Goal: Check status: Check status

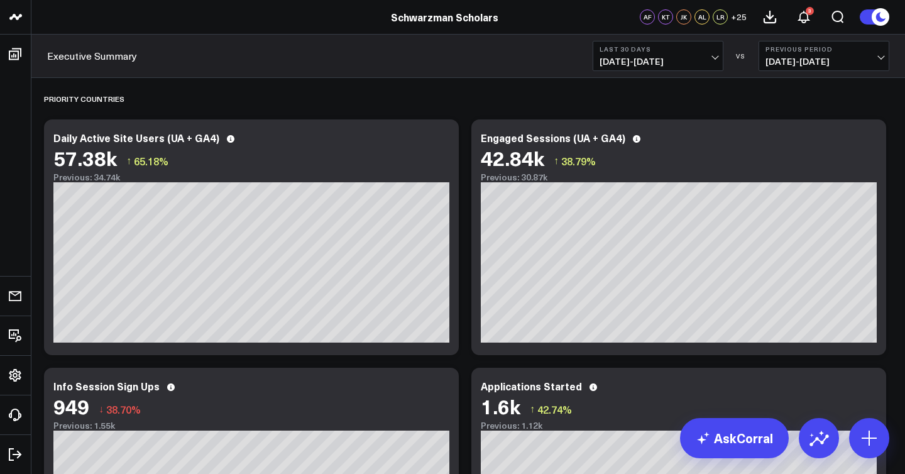
click at [707, 60] on span "[DATE] - [DATE]" at bounding box center [658, 62] width 117 height 10
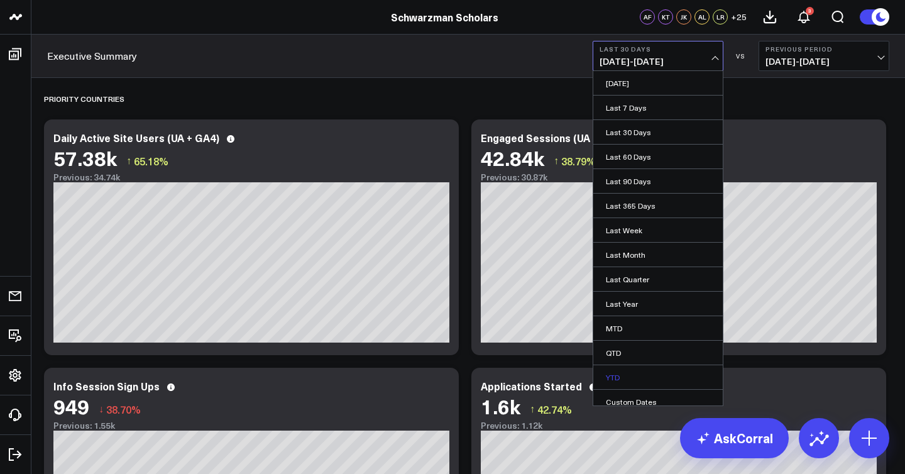
scroll to position [8, 0]
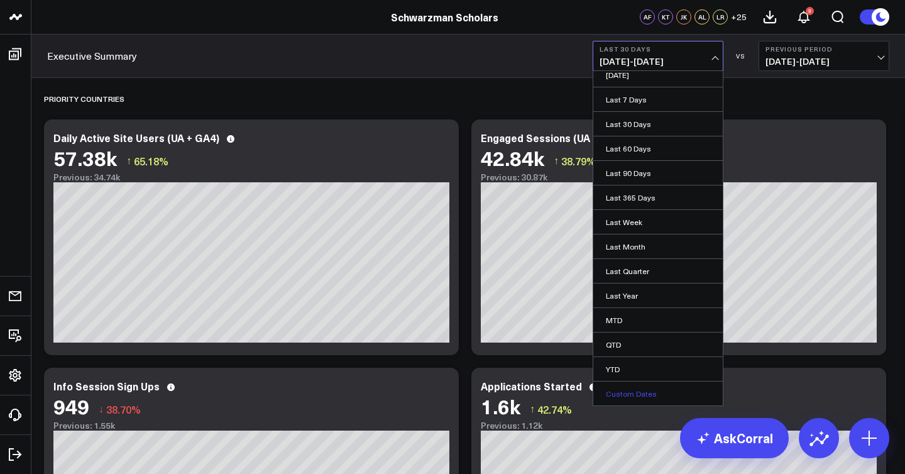
click at [661, 394] on link "Custom Dates" at bounding box center [659, 394] width 130 height 24
select select "8"
select select "2025"
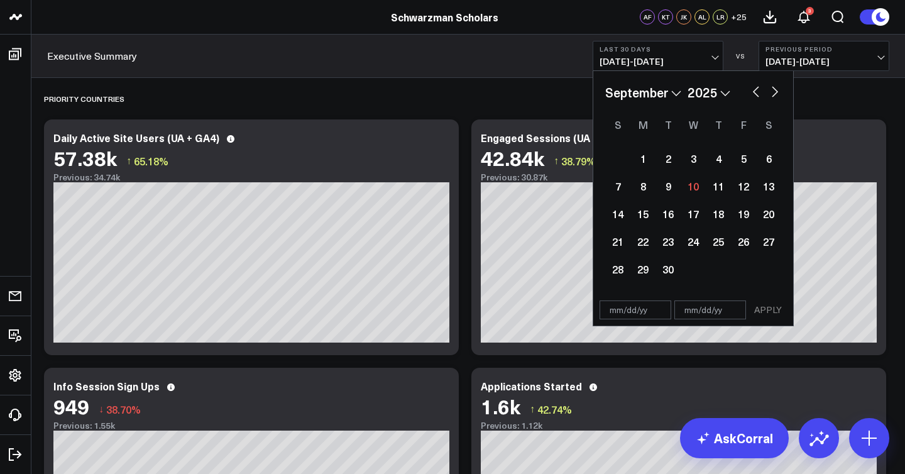
click at [759, 94] on button "button" at bounding box center [756, 90] width 13 height 15
select select "7"
select select "2025"
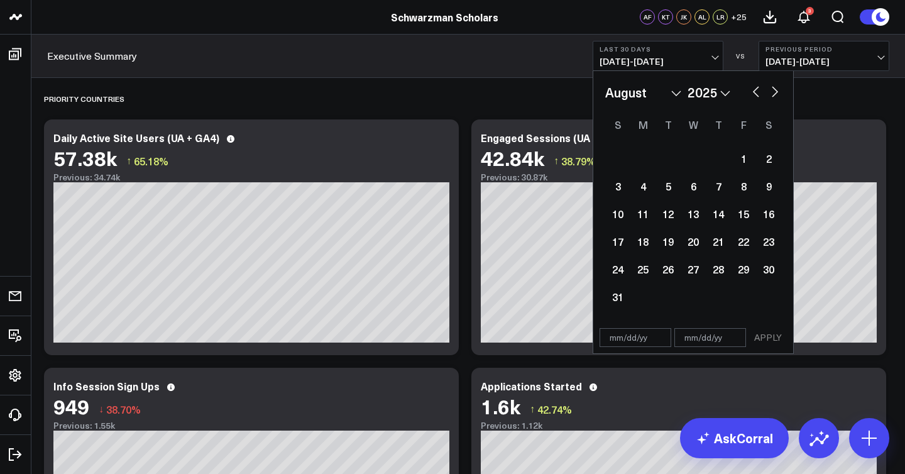
click at [759, 94] on button "button" at bounding box center [756, 90] width 13 height 15
select select "6"
select select "2025"
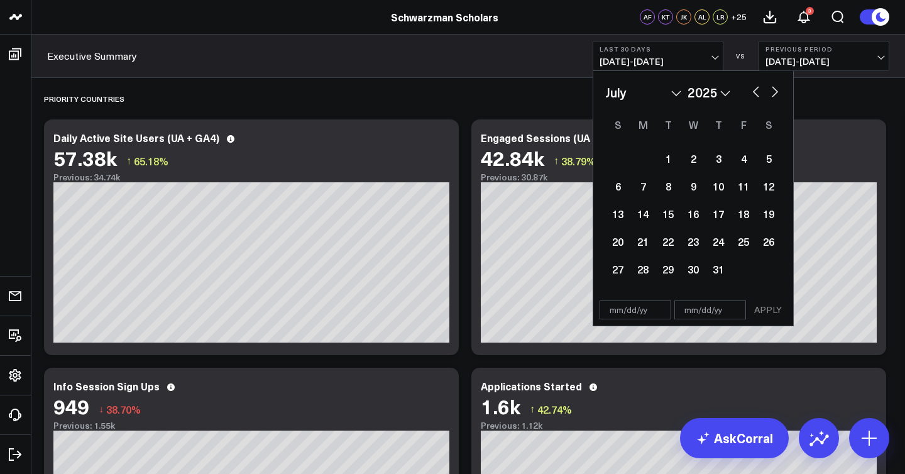
click at [759, 94] on button "button" at bounding box center [756, 90] width 13 height 15
select select "5"
select select "2025"
click at [759, 94] on button "button" at bounding box center [756, 90] width 13 height 15
select select "4"
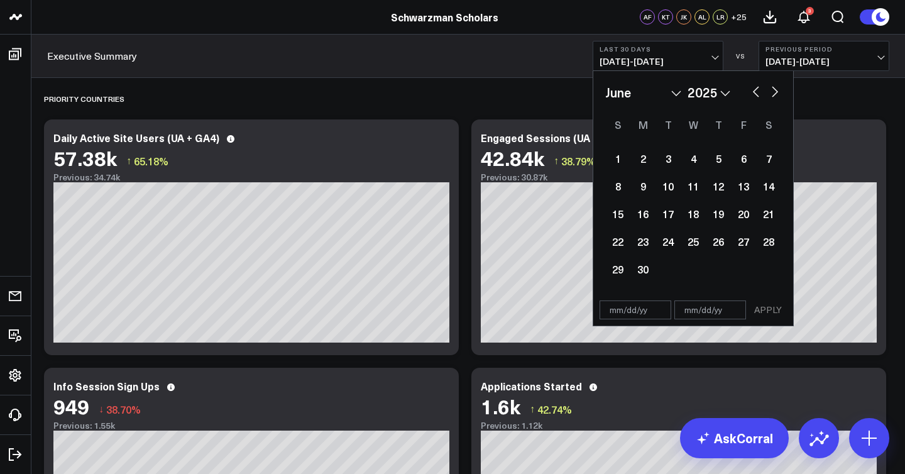
select select "2025"
click at [759, 94] on button "button" at bounding box center [756, 90] width 13 height 15
select select "3"
select select "2025"
click at [671, 194] on div "8" at bounding box center [668, 186] width 25 height 25
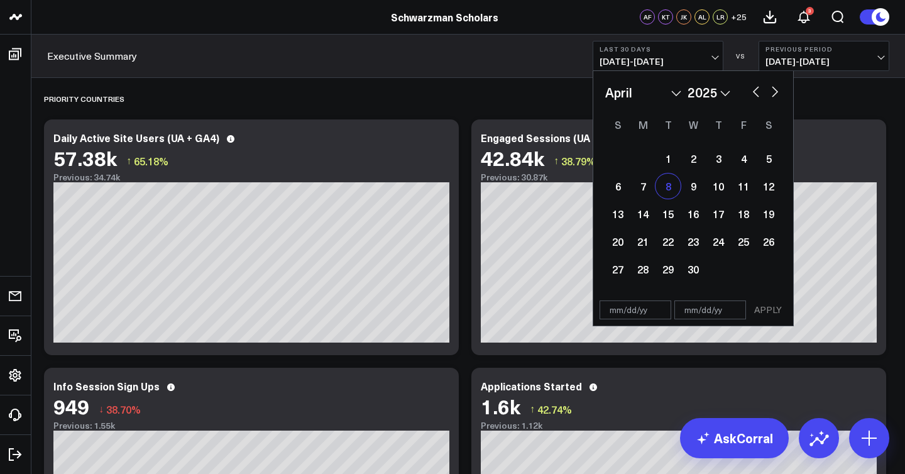
type input "[DATE]"
select select "3"
select select "2025"
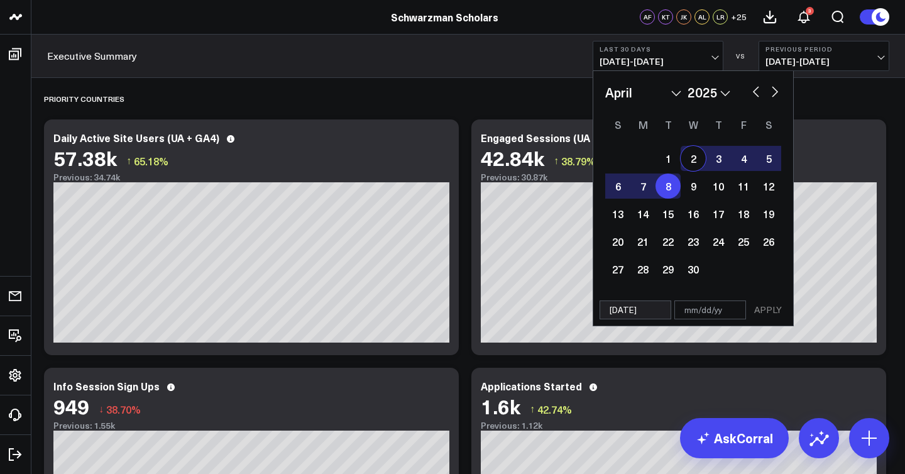
click at [778, 97] on button "button" at bounding box center [775, 90] width 13 height 15
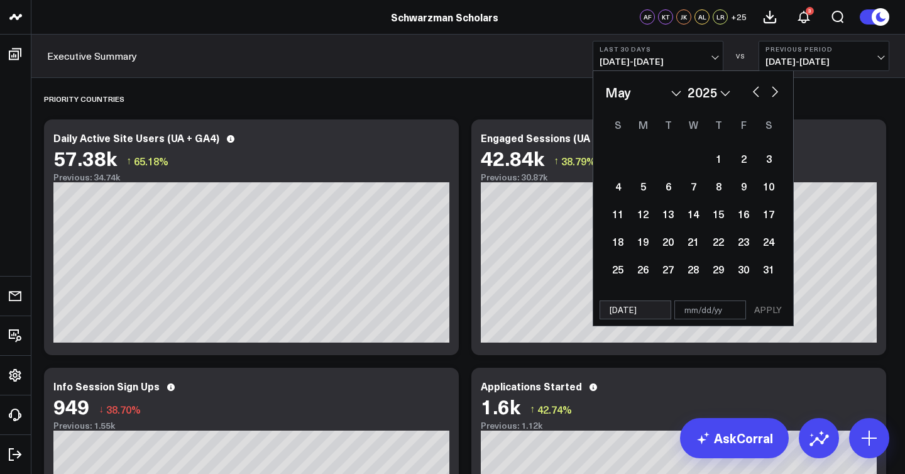
click at [778, 97] on button "button" at bounding box center [775, 90] width 13 height 15
select select "7"
select select "2025"
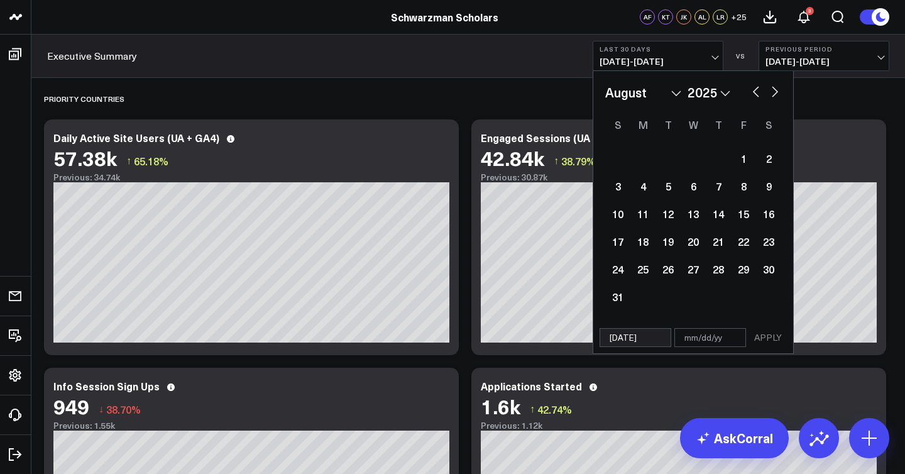
click at [778, 97] on button "button" at bounding box center [775, 90] width 13 height 15
select select "8"
select select "2025"
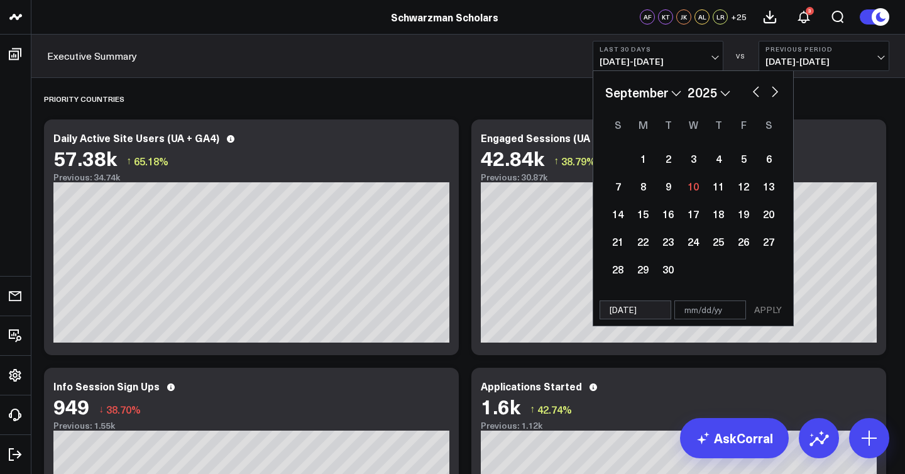
click at [778, 97] on button "button" at bounding box center [775, 90] width 13 height 15
select select "9"
select select "2025"
click at [778, 97] on button "button" at bounding box center [775, 90] width 13 height 15
select select "10"
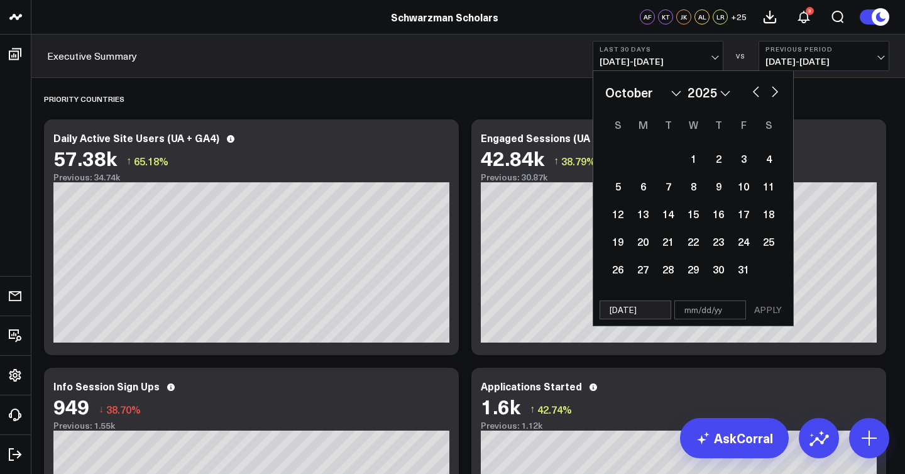
select select "2025"
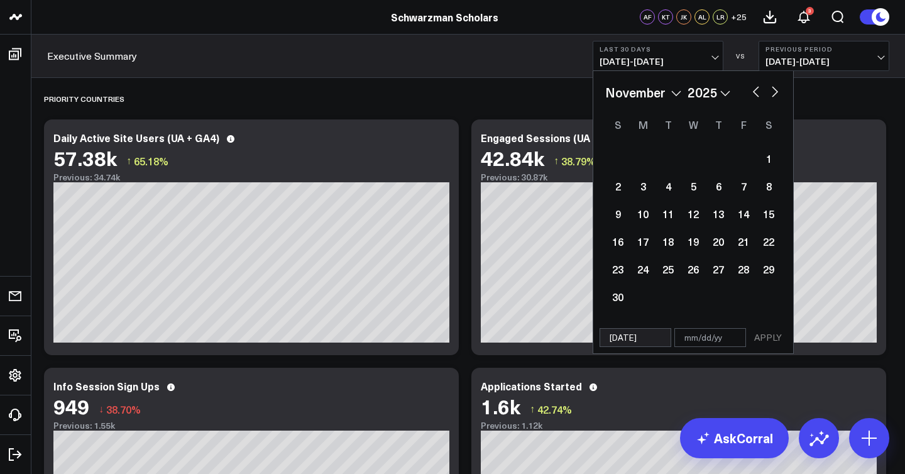
click at [748, 94] on div "January February March April May June July August September October November [D…" at bounding box center [693, 92] width 176 height 19
click at [754, 94] on button "button" at bounding box center [756, 90] width 13 height 15
select select "9"
select select "2025"
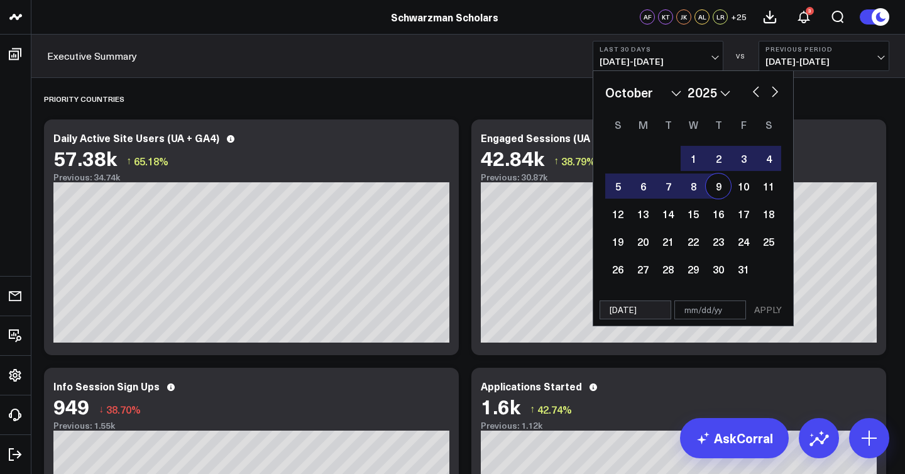
click at [729, 189] on div "9" at bounding box center [718, 186] width 25 height 25
type input "[DATE]"
select select "9"
select select "2025"
click at [778, 309] on button "APPLY" at bounding box center [768, 310] width 38 height 19
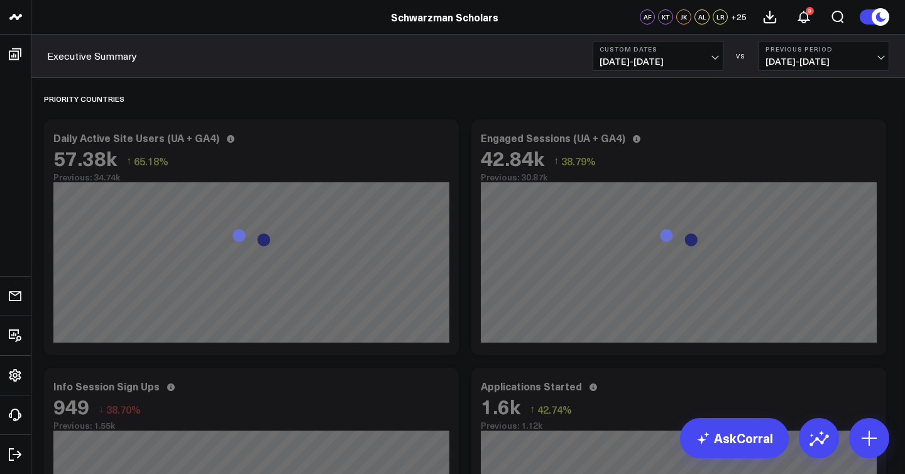
click at [844, 64] on span "[DATE] - [DATE]" at bounding box center [824, 62] width 117 height 10
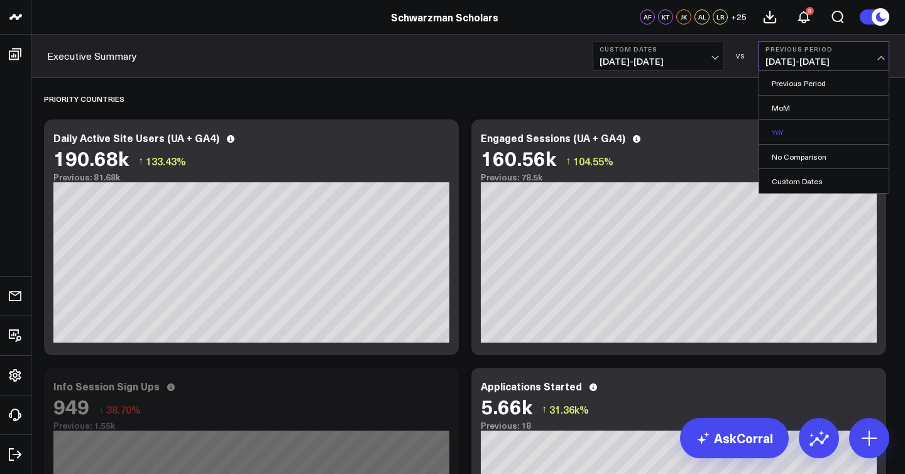
click at [792, 135] on link "YoY" at bounding box center [825, 132] width 130 height 24
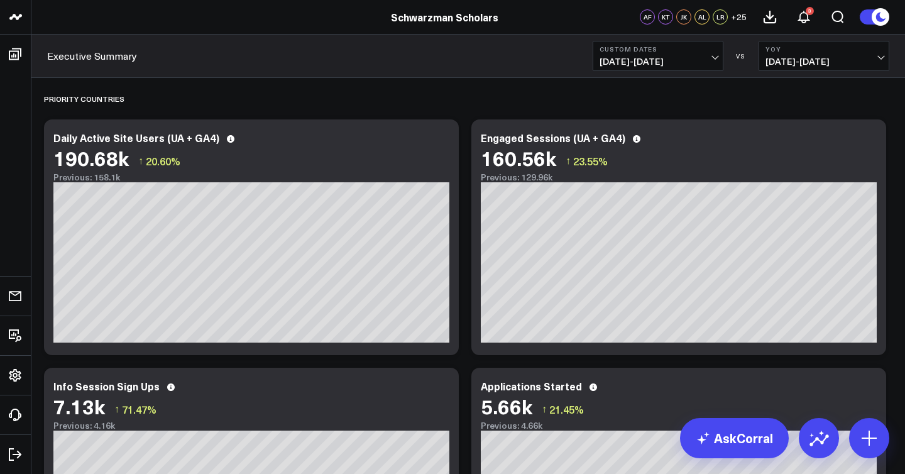
click at [702, 59] on span "[DATE] - [DATE]" at bounding box center [658, 62] width 117 height 10
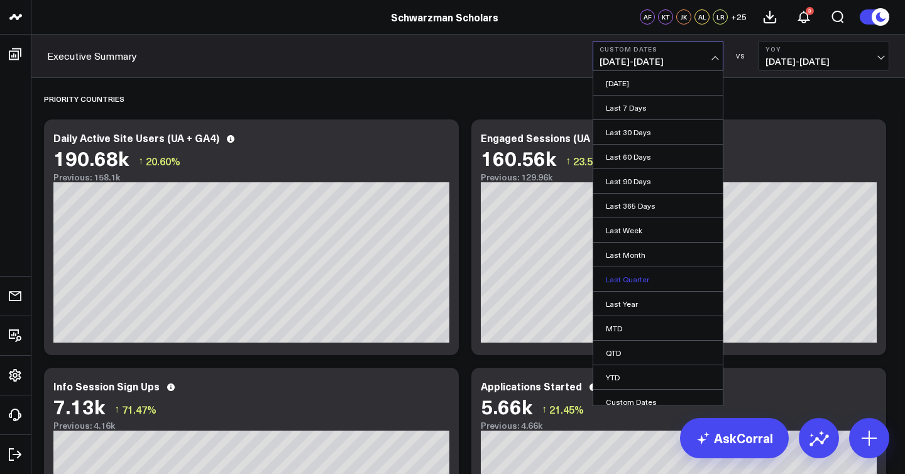
scroll to position [8, 0]
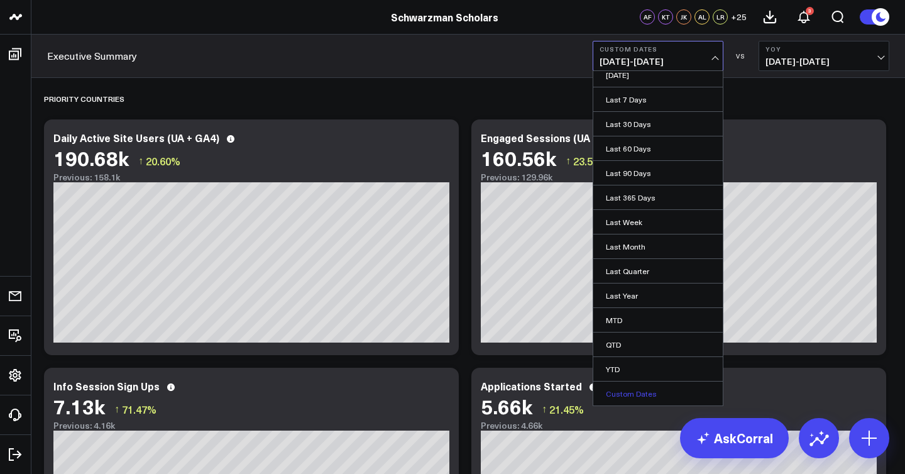
click at [651, 395] on link "Custom Dates" at bounding box center [659, 394] width 130 height 24
select select "8"
select select "2025"
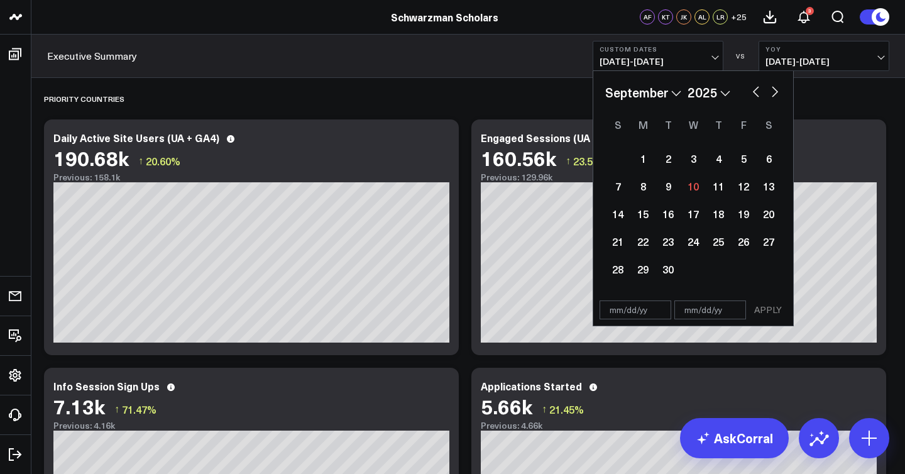
click at [755, 92] on button "button" at bounding box center [756, 90] width 13 height 15
select select "7"
select select "2025"
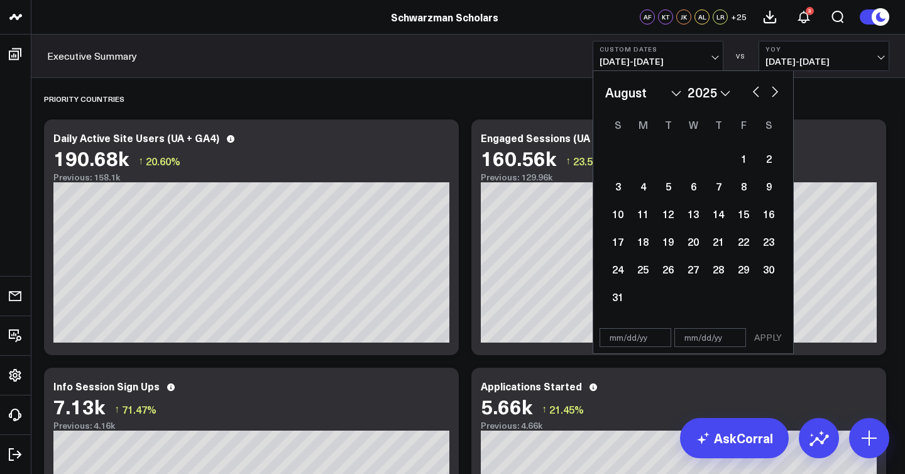
click at [755, 92] on button "button" at bounding box center [756, 90] width 13 height 15
select select "6"
select select "2025"
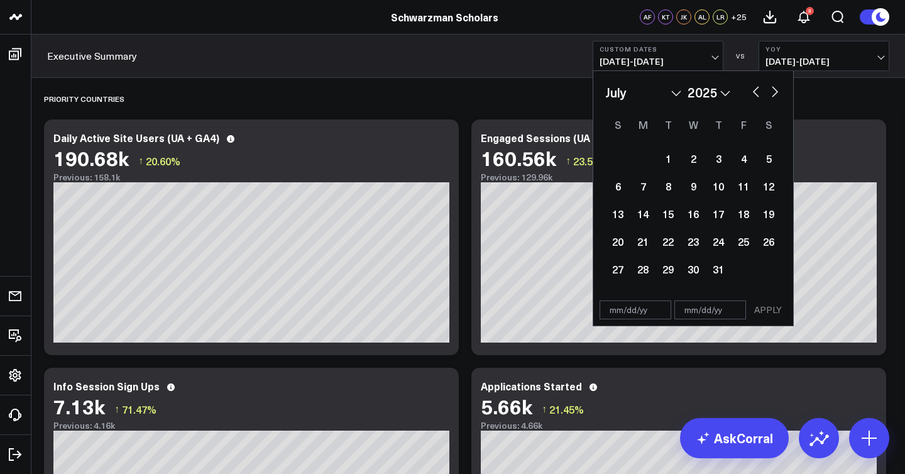
click at [755, 92] on button "button" at bounding box center [756, 90] width 13 height 15
select select "5"
select select "2025"
click at [755, 92] on button "button" at bounding box center [756, 90] width 13 height 15
select select "4"
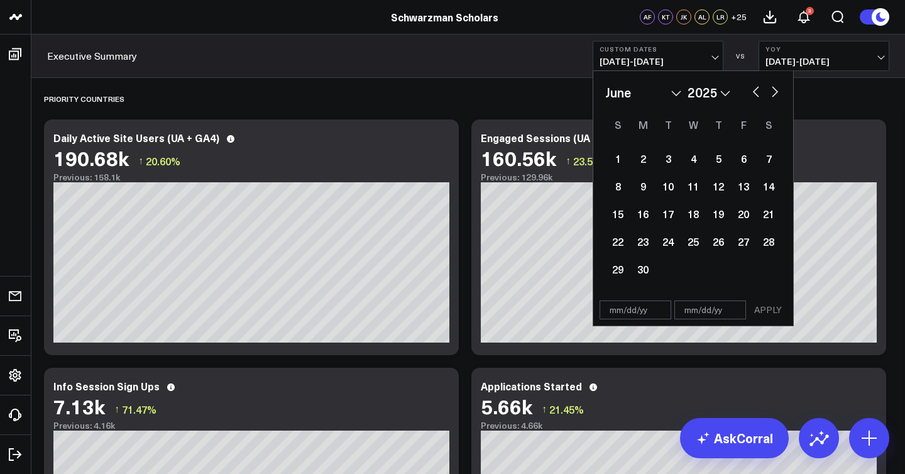
select select "2025"
click at [755, 92] on button "button" at bounding box center [756, 90] width 13 height 15
select select "3"
select select "2025"
click at [673, 183] on div "8" at bounding box center [668, 186] width 25 height 25
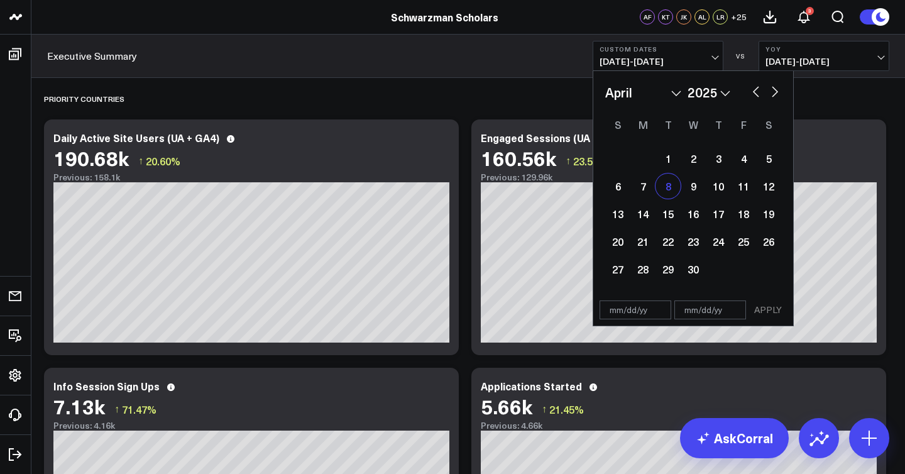
type input "[DATE]"
select select "3"
select select "2025"
click at [777, 97] on button "button" at bounding box center [775, 90] width 13 height 15
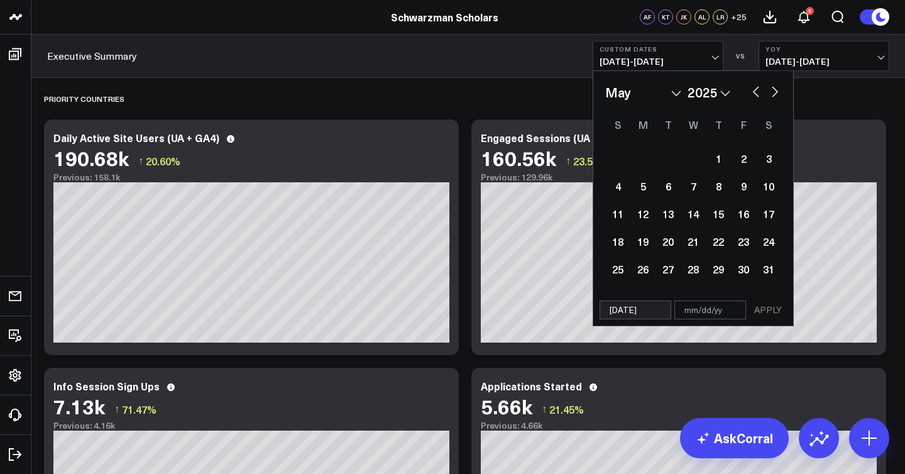
select select "5"
select select "2025"
click at [777, 97] on button "button" at bounding box center [775, 90] width 13 height 15
select select "6"
select select "2025"
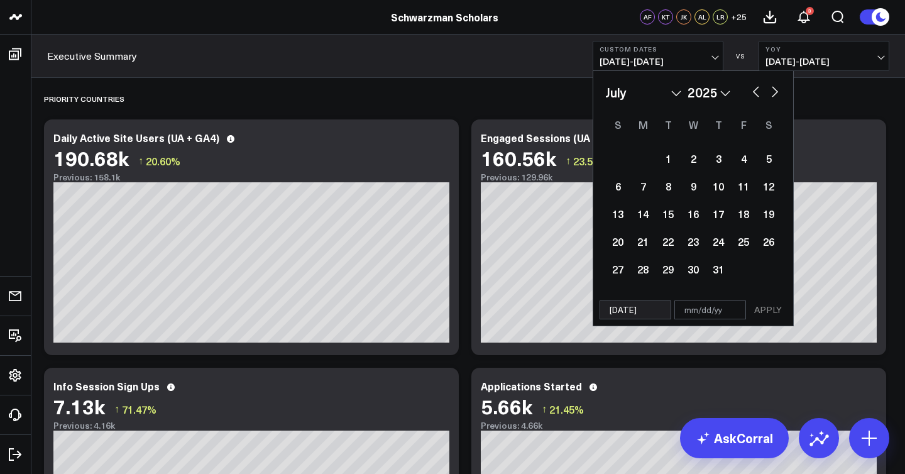
click at [777, 97] on button "button" at bounding box center [775, 90] width 13 height 15
select select "7"
select select "2025"
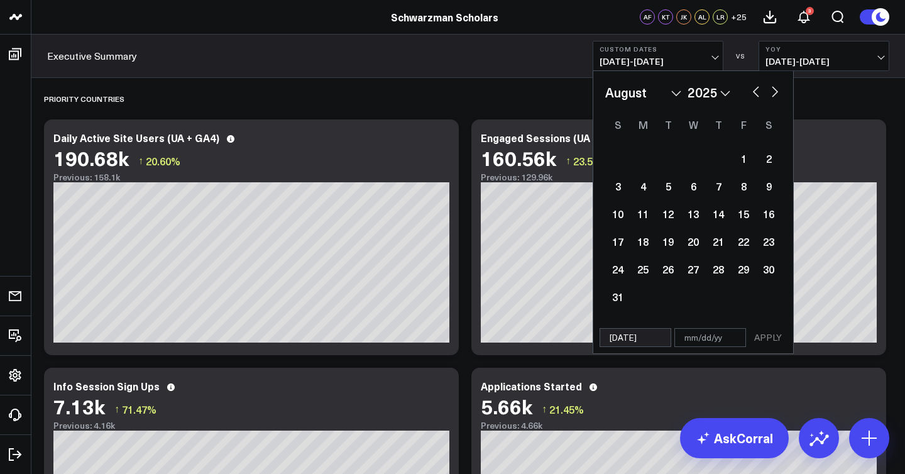
click at [777, 97] on button "button" at bounding box center [775, 90] width 13 height 15
select select "8"
select select "2025"
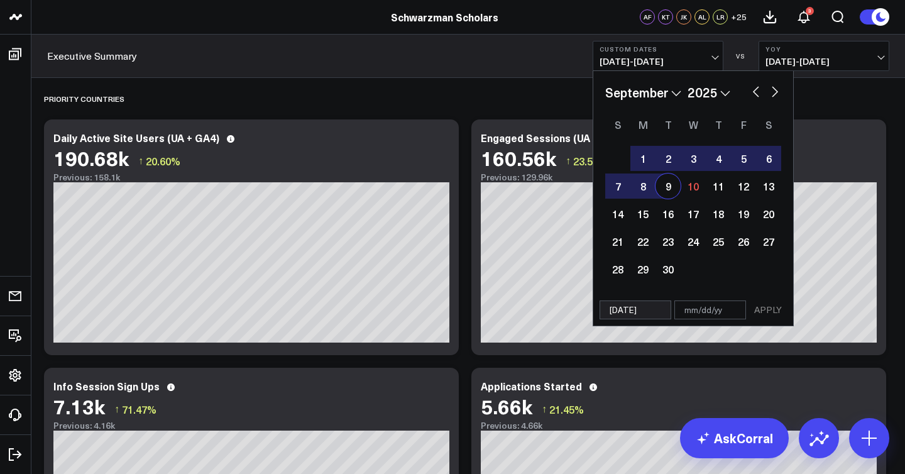
click at [675, 190] on div "9" at bounding box center [668, 186] width 25 height 25
type input "[DATE]"
select select "8"
select select "2025"
click at [757, 311] on button "APPLY" at bounding box center [768, 310] width 38 height 19
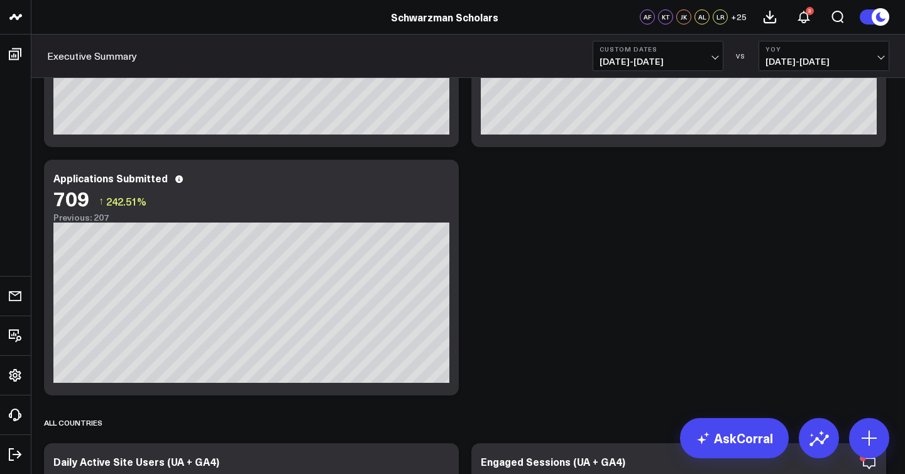
scroll to position [455, 0]
